Goal: Find specific page/section: Find specific page/section

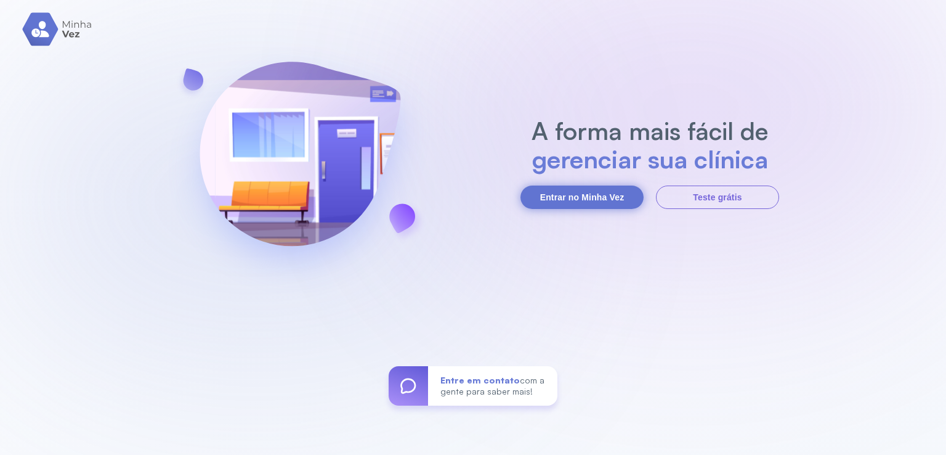
click at [567, 201] on button "Entrar no Minha Vez" at bounding box center [582, 196] width 123 height 23
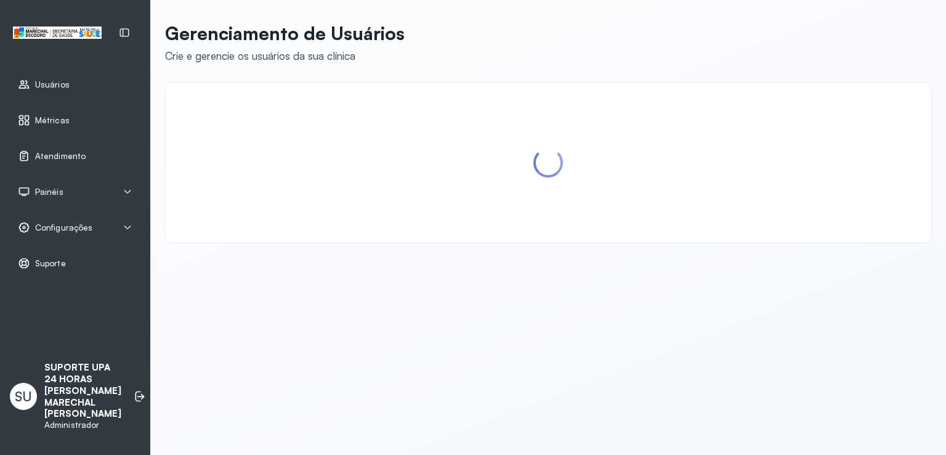
click at [55, 198] on div "Painéis" at bounding box center [75, 191] width 136 height 28
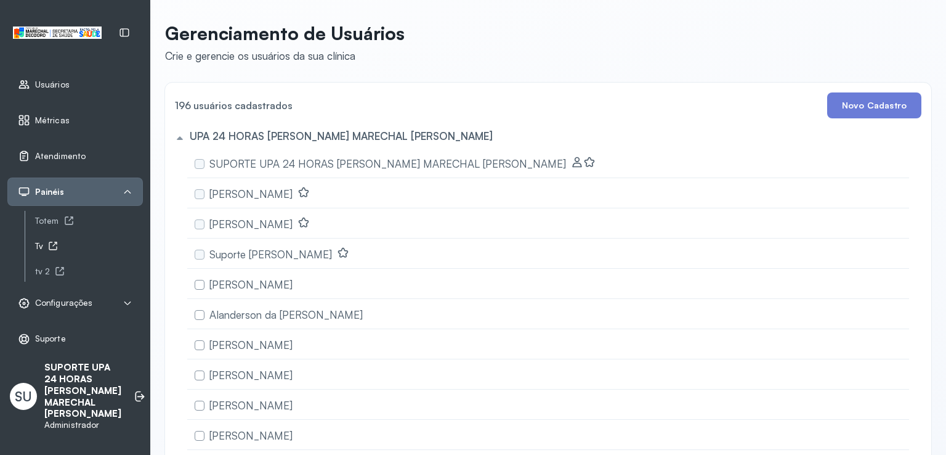
click at [36, 247] on div "Tv" at bounding box center [89, 246] width 108 height 10
click at [47, 267] on div "tv 2" at bounding box center [89, 271] width 108 height 10
